Goal: Task Accomplishment & Management: Manage account settings

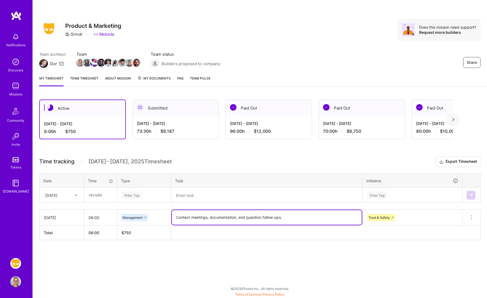
drag, startPoint x: 289, startPoint y: 222, endPoint x: 173, endPoint y: 213, distance: 116.5
click at [173, 213] on textarea "Context meetings, documentation, and question follow-ups." at bounding box center [267, 217] width 190 height 15
click at [103, 196] on input "text" at bounding box center [100, 195] width 32 height 14
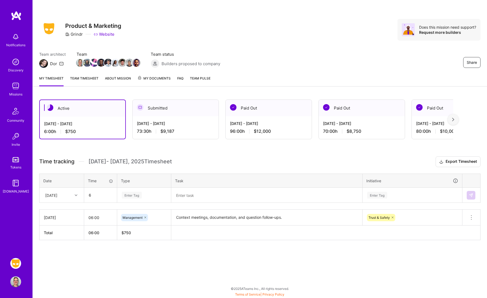
type input "06:00"
type input "man"
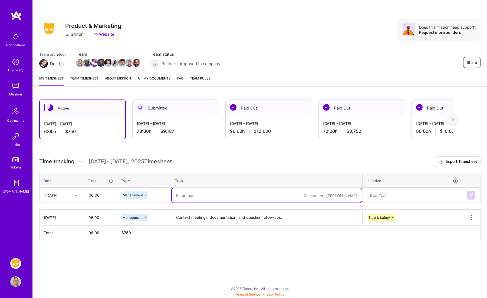
paste textarea "Context meetings, documentation, and question follow-ups."
type textarea "Context meetings, documentation, and question follow-ups."
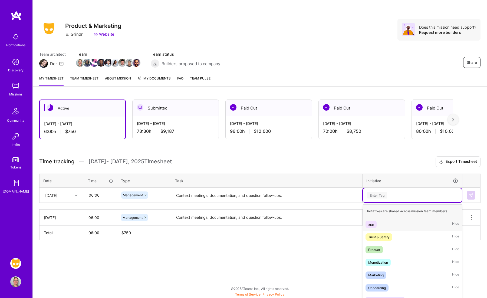
scroll to position [7, 0]
type input "tr"
click at [367, 221] on span "Trust & Safety" at bounding box center [379, 224] width 27 height 7
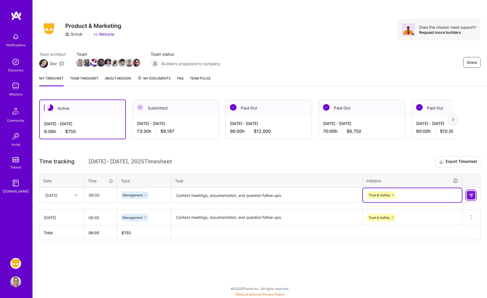
click at [471, 191] on button at bounding box center [471, 195] width 9 height 9
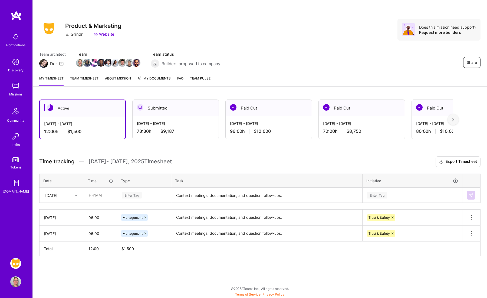
click at [210, 155] on div "Active [DATE] - [DATE] 12:00 h $1,500 Submitted [DATE] - [DATE] 73:30 h $9,187 …" at bounding box center [260, 188] width 455 height 190
click at [282, 84] on div "My timesheet Team timesheet About Mission My Documents FAQ Team Pulse" at bounding box center [260, 78] width 455 height 15
